Goal: Task Accomplishment & Management: Use online tool/utility

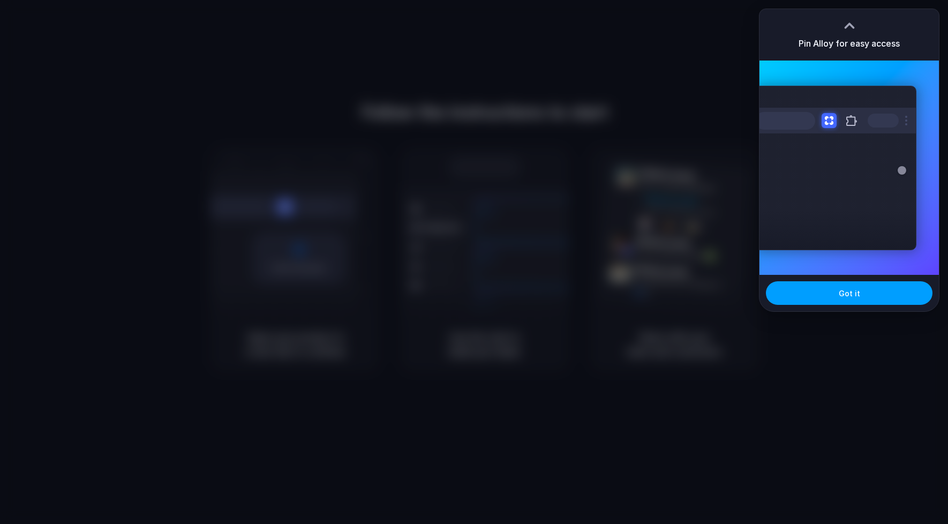
click at [824, 293] on button "Got it" at bounding box center [849, 293] width 167 height 24
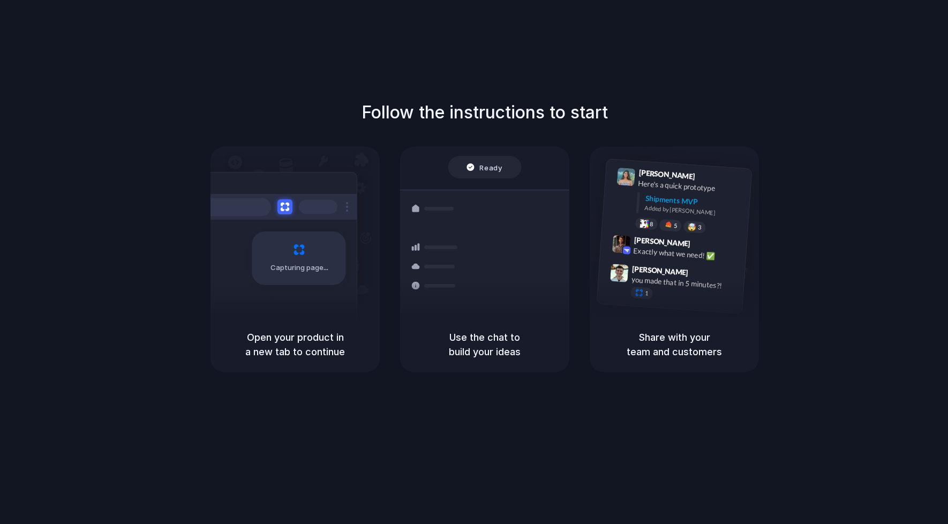
click at [635, 59] on div "Follow the instructions to start Capturing page Open your product in a new tab …" at bounding box center [484, 272] width 969 height 545
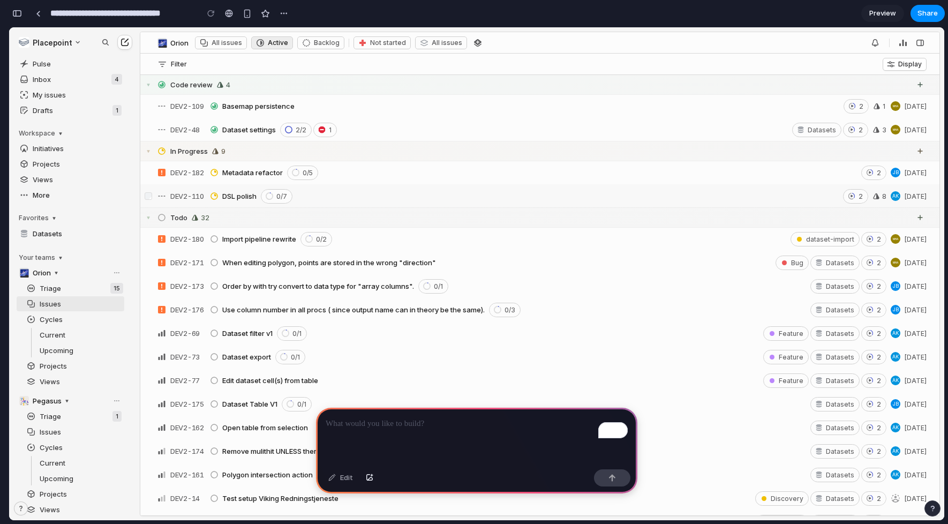
click at [889, 13] on span "Preview" at bounding box center [882, 13] width 27 height 11
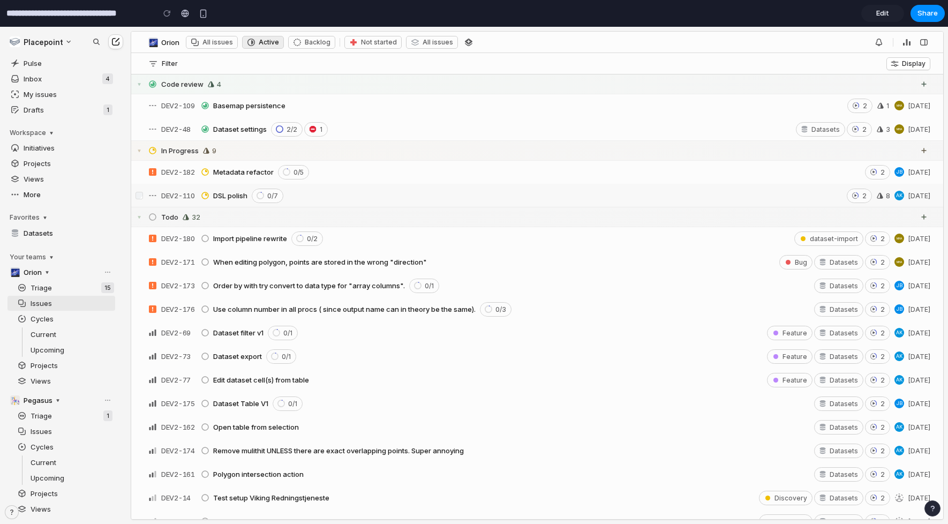
click at [884, 19] on link "Edit" at bounding box center [882, 13] width 43 height 17
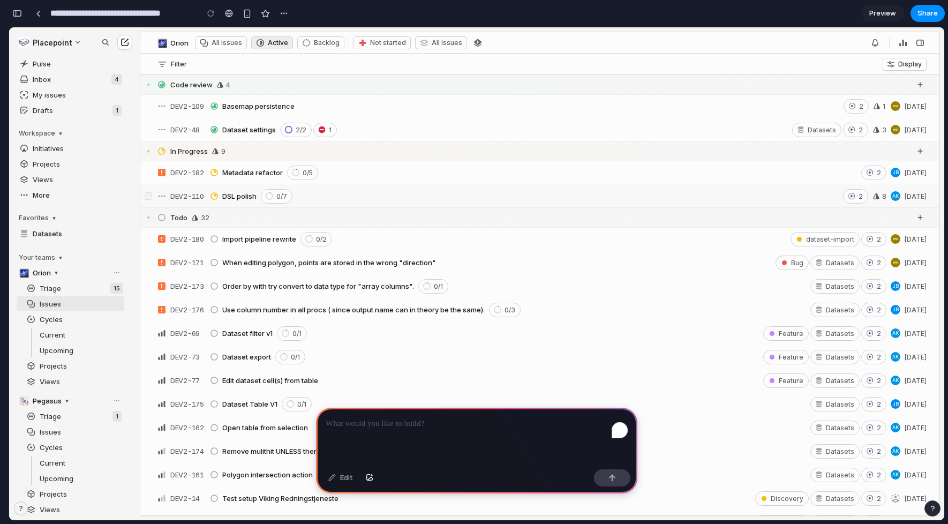
click at [847, 120] on div "DEV2-48 Dataset settings 2/2 1 Datasets 2 3 MHA Sep 2" at bounding box center [536, 129] width 781 height 19
click at [851, 129] on icon at bounding box center [851, 129] width 7 height 7
click at [851, 130] on icon at bounding box center [851, 129] width 7 height 7
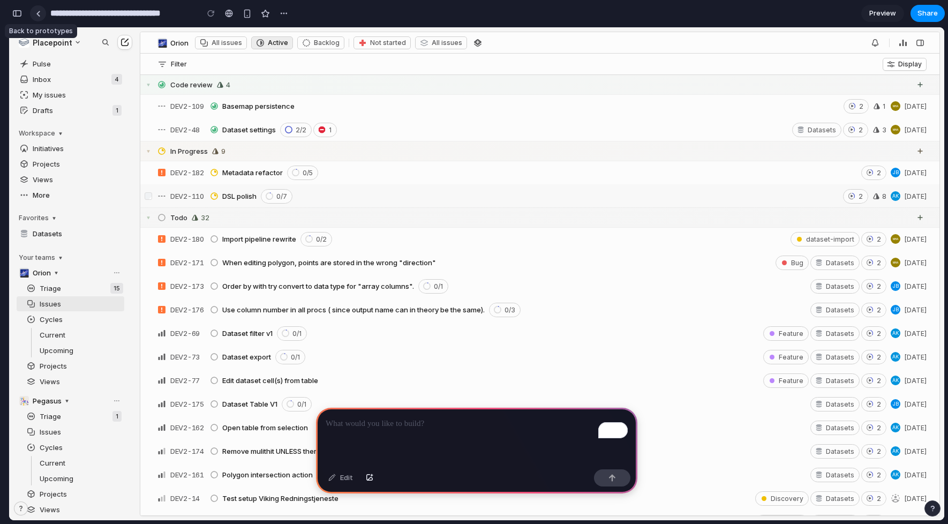
click at [36, 14] on div at bounding box center [38, 14] width 5 height 6
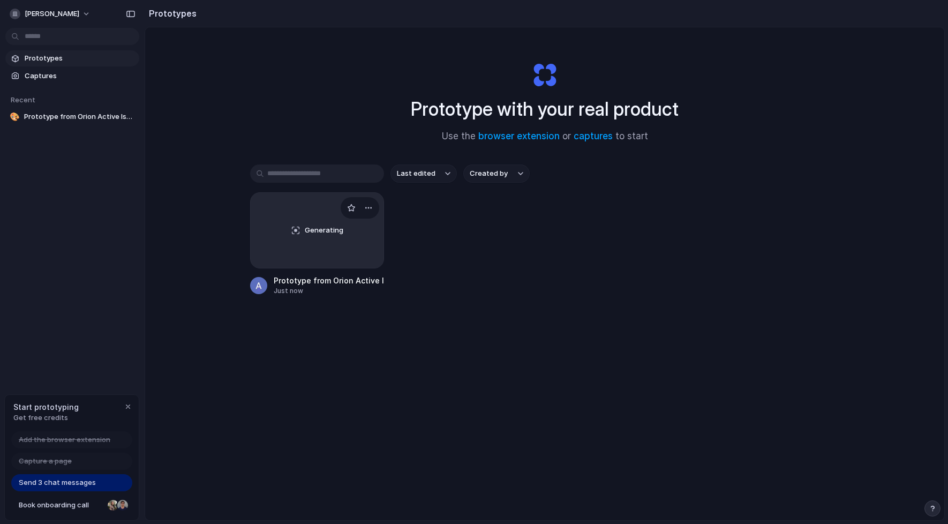
click at [358, 232] on div "Generating" at bounding box center [317, 230] width 133 height 75
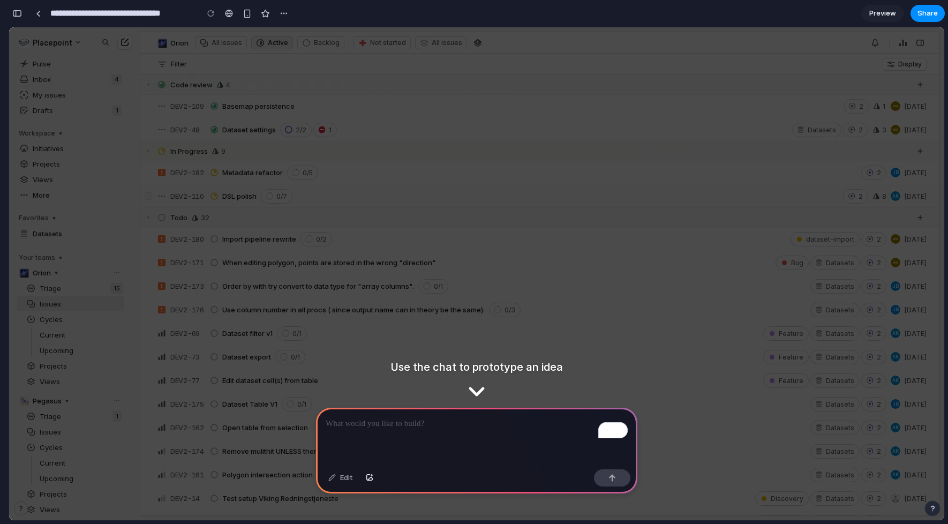
click at [408, 360] on div "0/1 Feature Datasets 2" at bounding box center [580, 357] width 611 height 14
click at [407, 446] on div "To enrich screen reader interactions, please activate Accessibility in Grammarl…" at bounding box center [476, 436] width 321 height 57
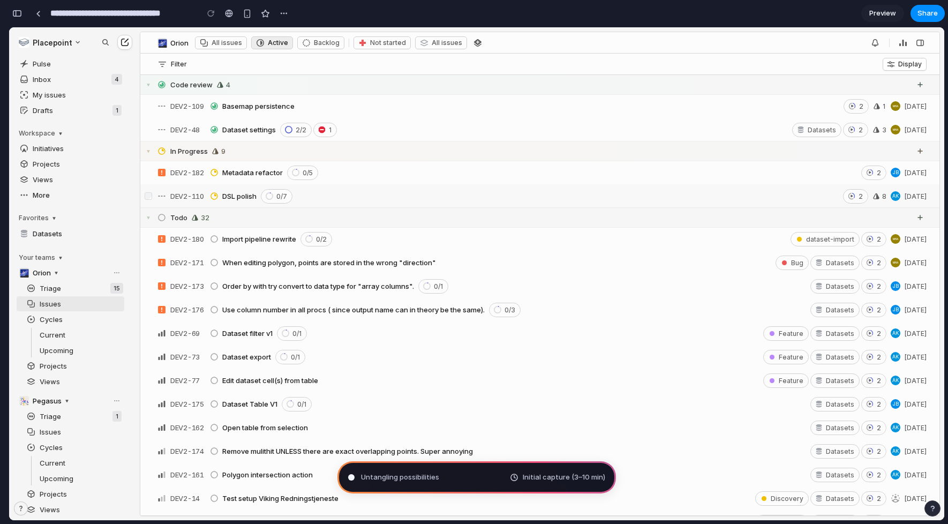
click at [169, 168] on div "DEV2-182 Metadata refactor 0/5 2 JB Sep 29" at bounding box center [536, 172] width 781 height 19
click at [184, 170] on span "DEV2-182" at bounding box center [187, 172] width 34 height 9
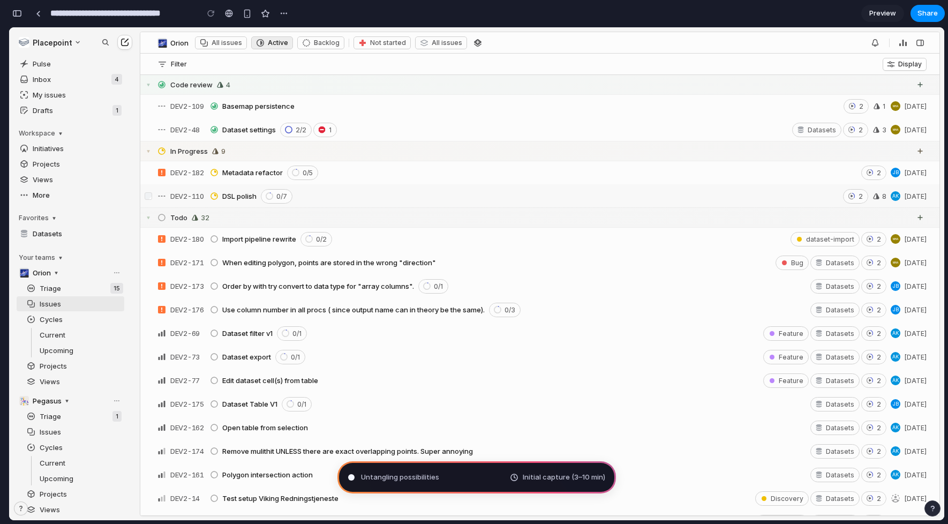
click at [189, 265] on span "DEV2-171" at bounding box center [187, 262] width 34 height 9
click at [883, 14] on span "Preview" at bounding box center [882, 13] width 27 height 11
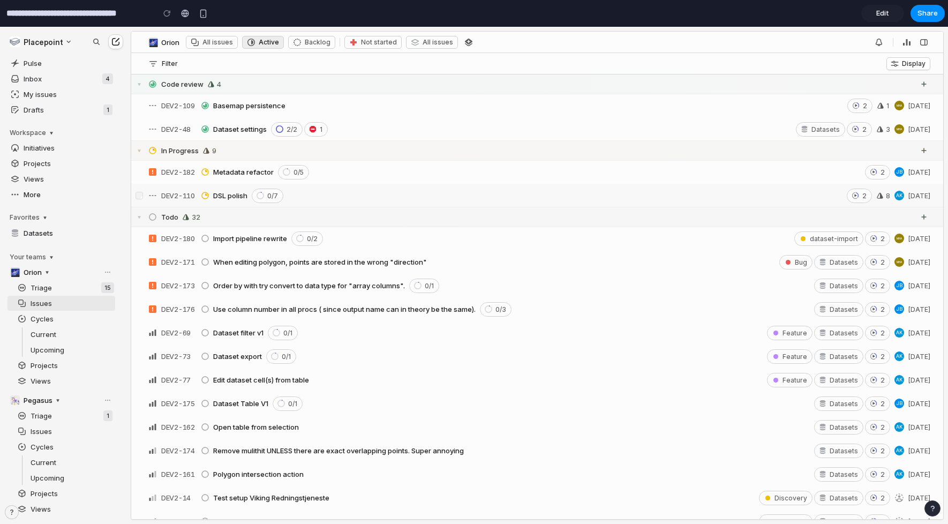
click at [883, 14] on span "Edit" at bounding box center [882, 13] width 13 height 11
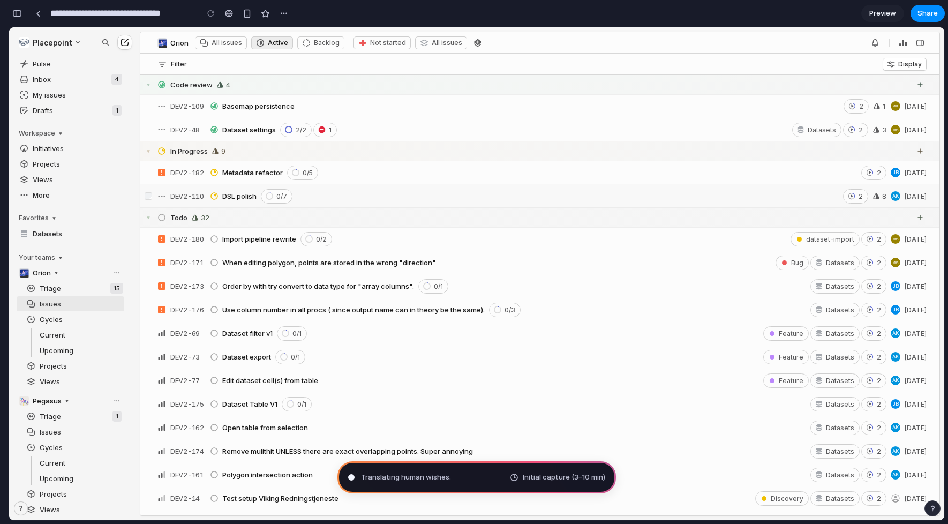
click at [470, 473] on div "Translating human wishes . Initial capture (3–10 min)" at bounding box center [476, 477] width 278 height 32
click at [470, 473] on div "Translating human wishes .. Initial capture (3–10 min)" at bounding box center [476, 477] width 278 height 32
click at [470, 473] on div "Translating human wishes ... Initial capture (3–10 min)" at bounding box center [476, 477] width 278 height 32
click at [470, 478] on div "Translating human wishes ... Initial capture (3–10 min)" at bounding box center [476, 477] width 278 height 32
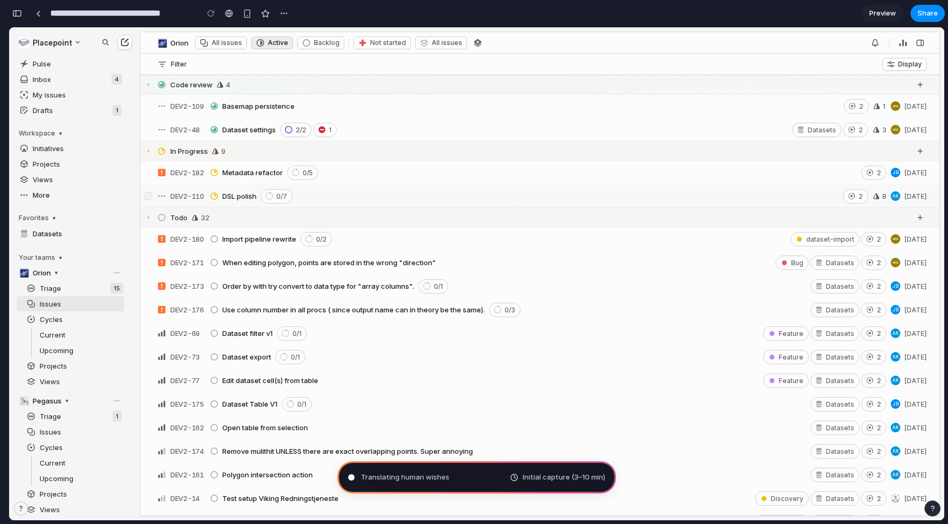
click at [470, 478] on div "Translating human wishes Initial capture (3–10 min)" at bounding box center [476, 477] width 278 height 32
click at [524, 468] on div "Translating human wishes Initial capture (3–10 min)" at bounding box center [476, 477] width 278 height 32
click at [524, 468] on div "Translating human wishes . Initial capture (3–10 min)" at bounding box center [476, 477] width 278 height 32
click at [524, 468] on div "Translating human wishes .. Initial capture (3–10 min)" at bounding box center [476, 477] width 278 height 32
type input "**********"
